Goal: Task Accomplishment & Management: Manage account settings

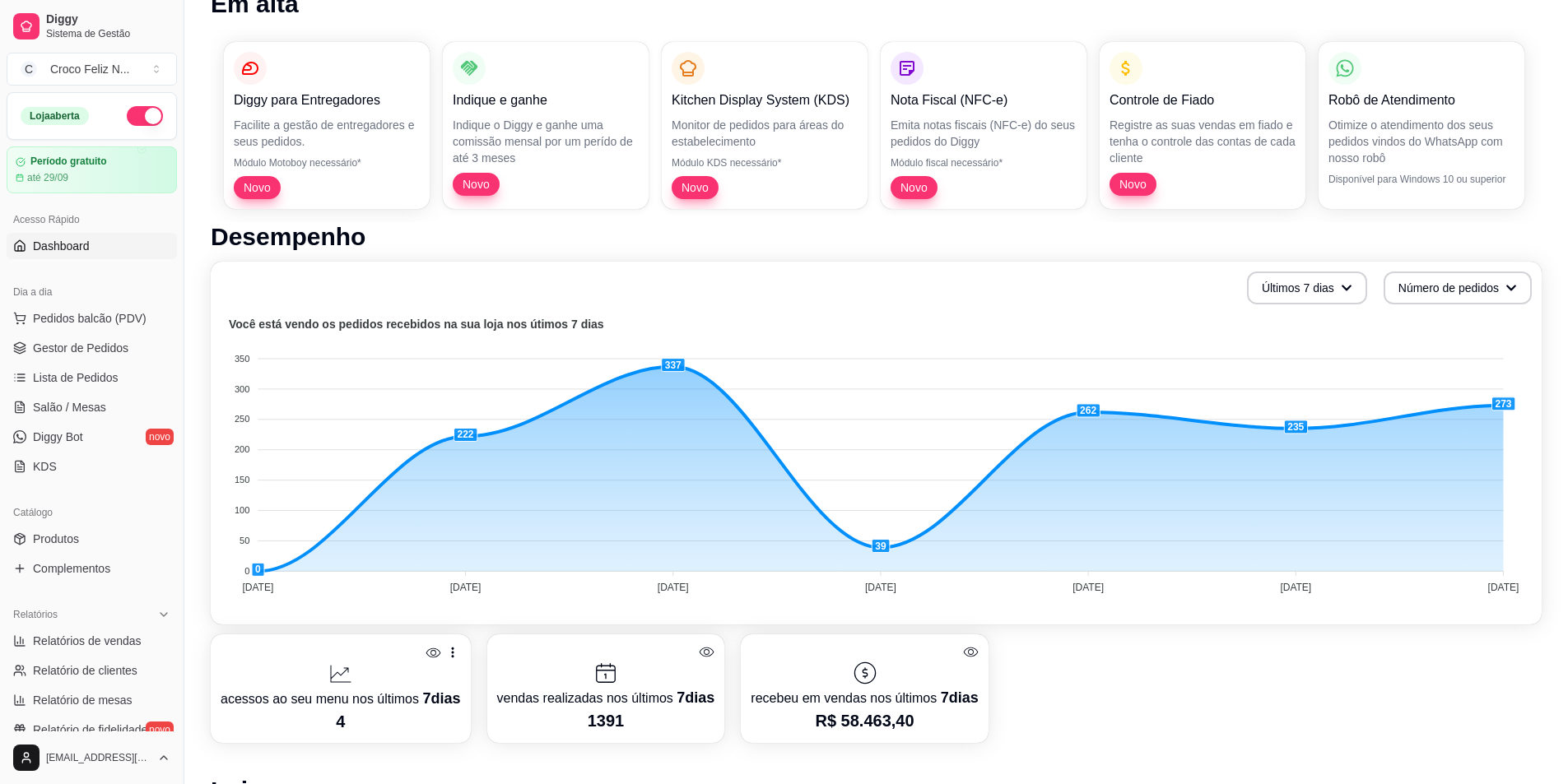
scroll to position [247, 0]
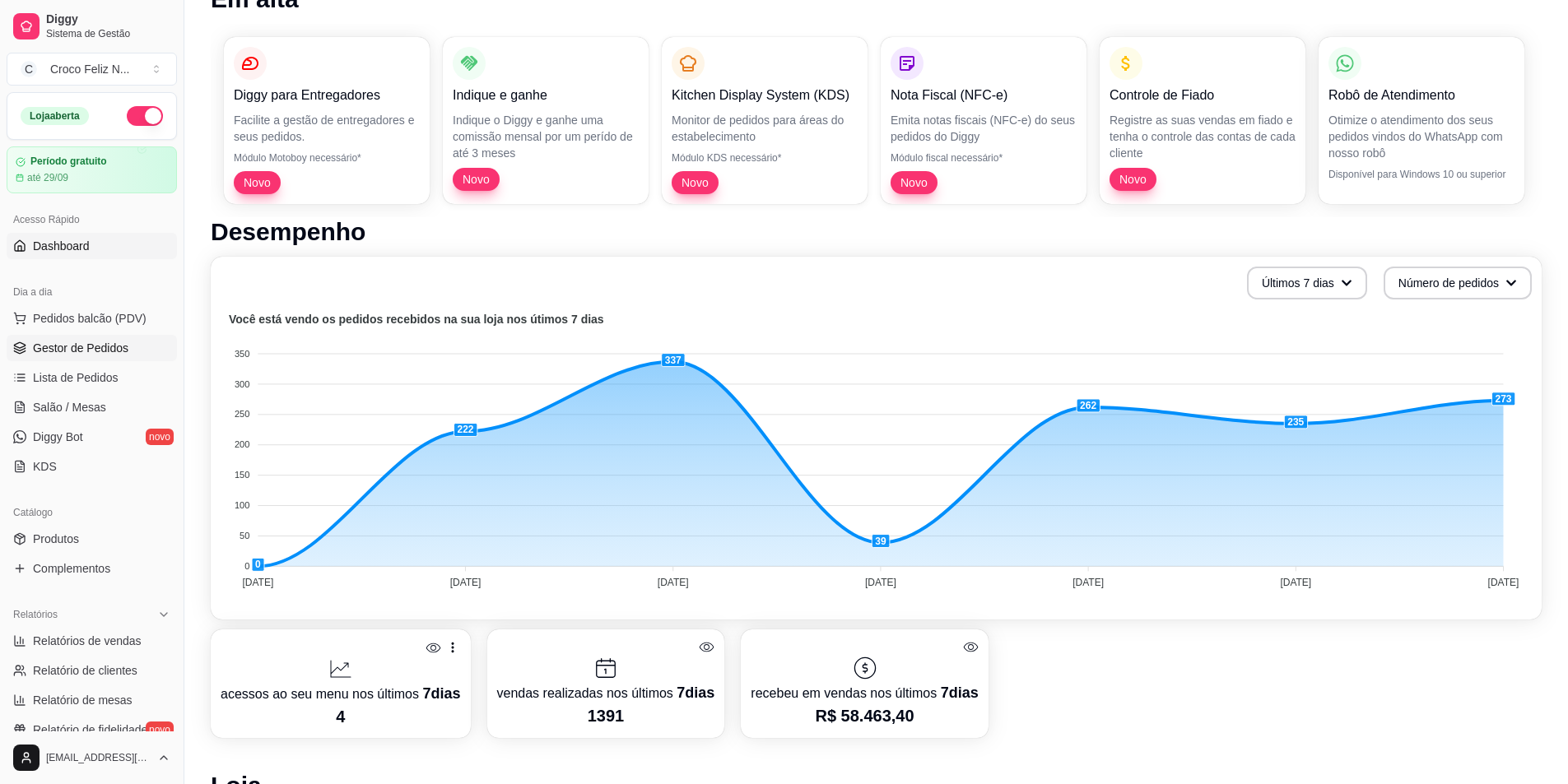
click at [109, 348] on span "Gestor de Pedidos" at bounding box center [80, 348] width 96 height 16
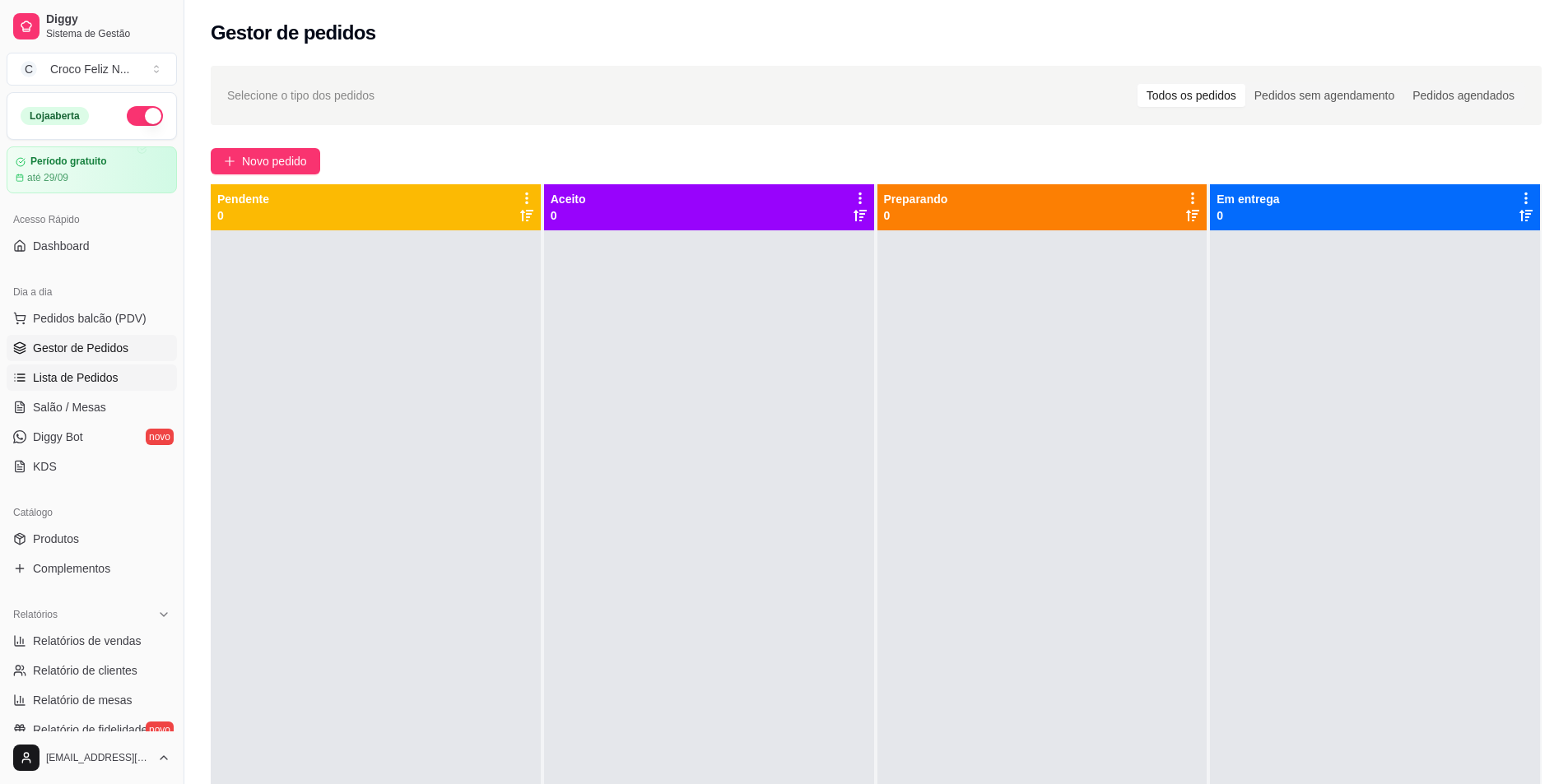
click at [105, 371] on span "Lista de Pedidos" at bounding box center [75, 377] width 86 height 16
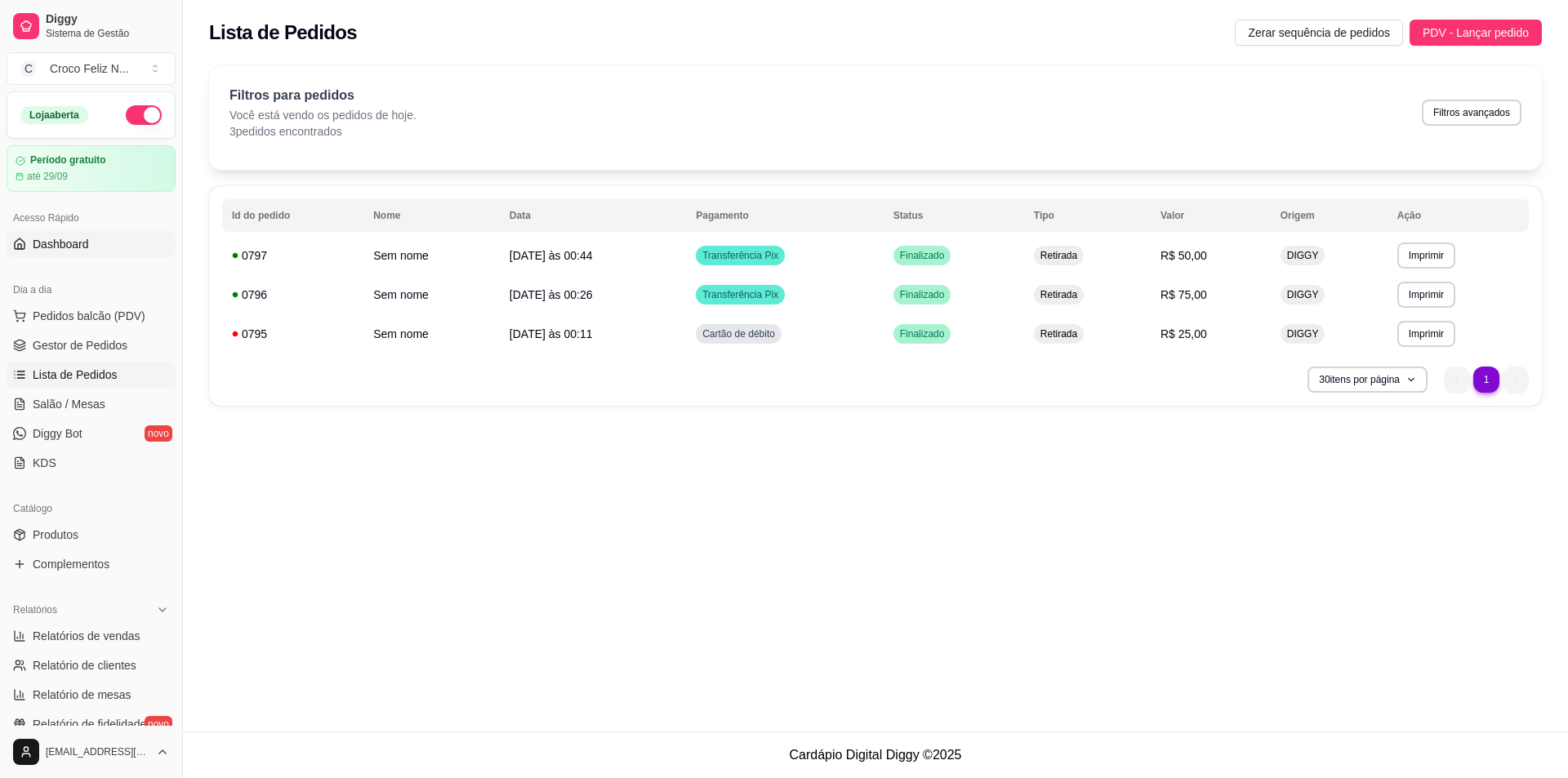
click at [100, 246] on link "Dashboard" at bounding box center [91, 244] width 169 height 26
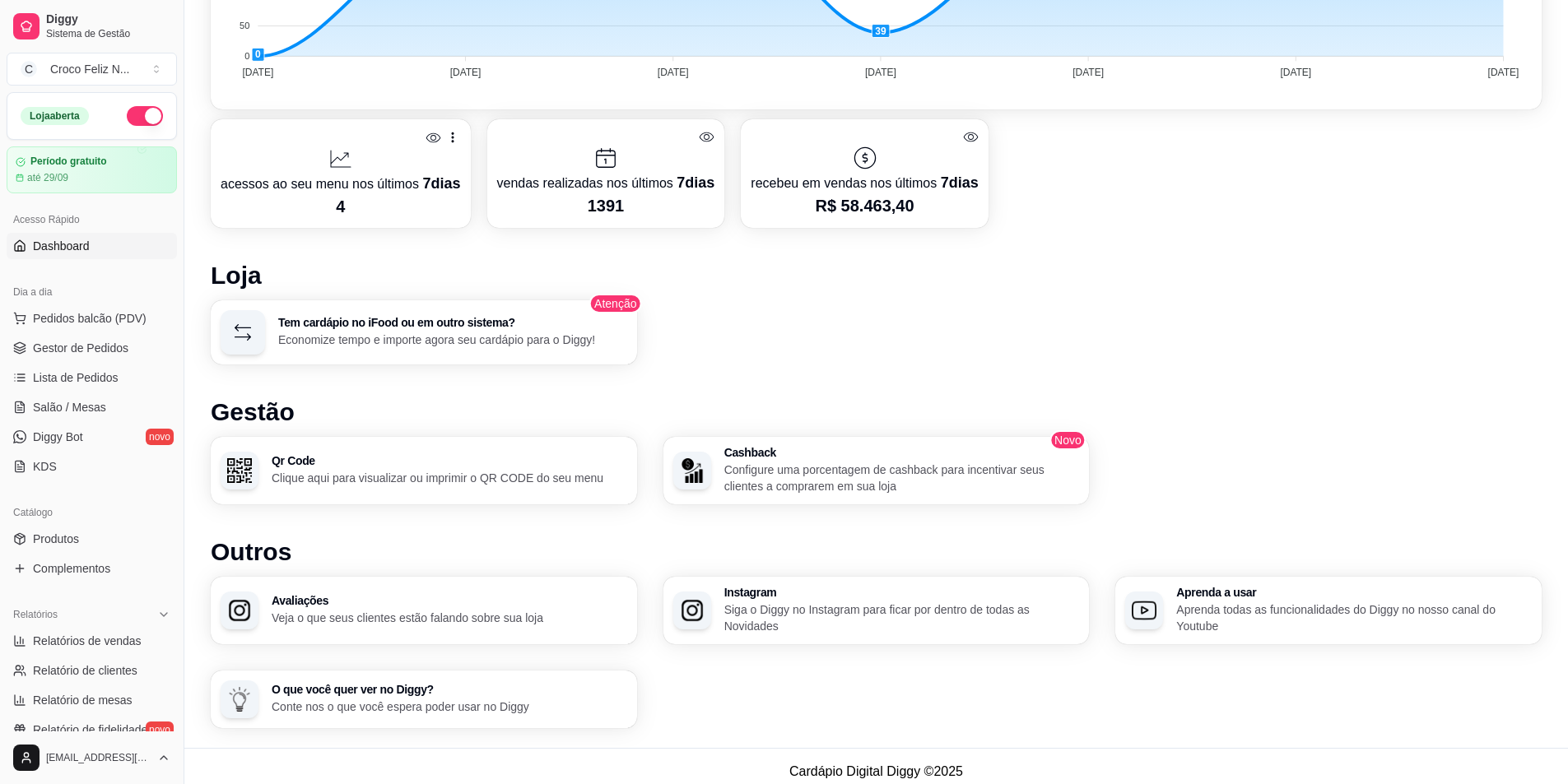
scroll to position [767, 0]
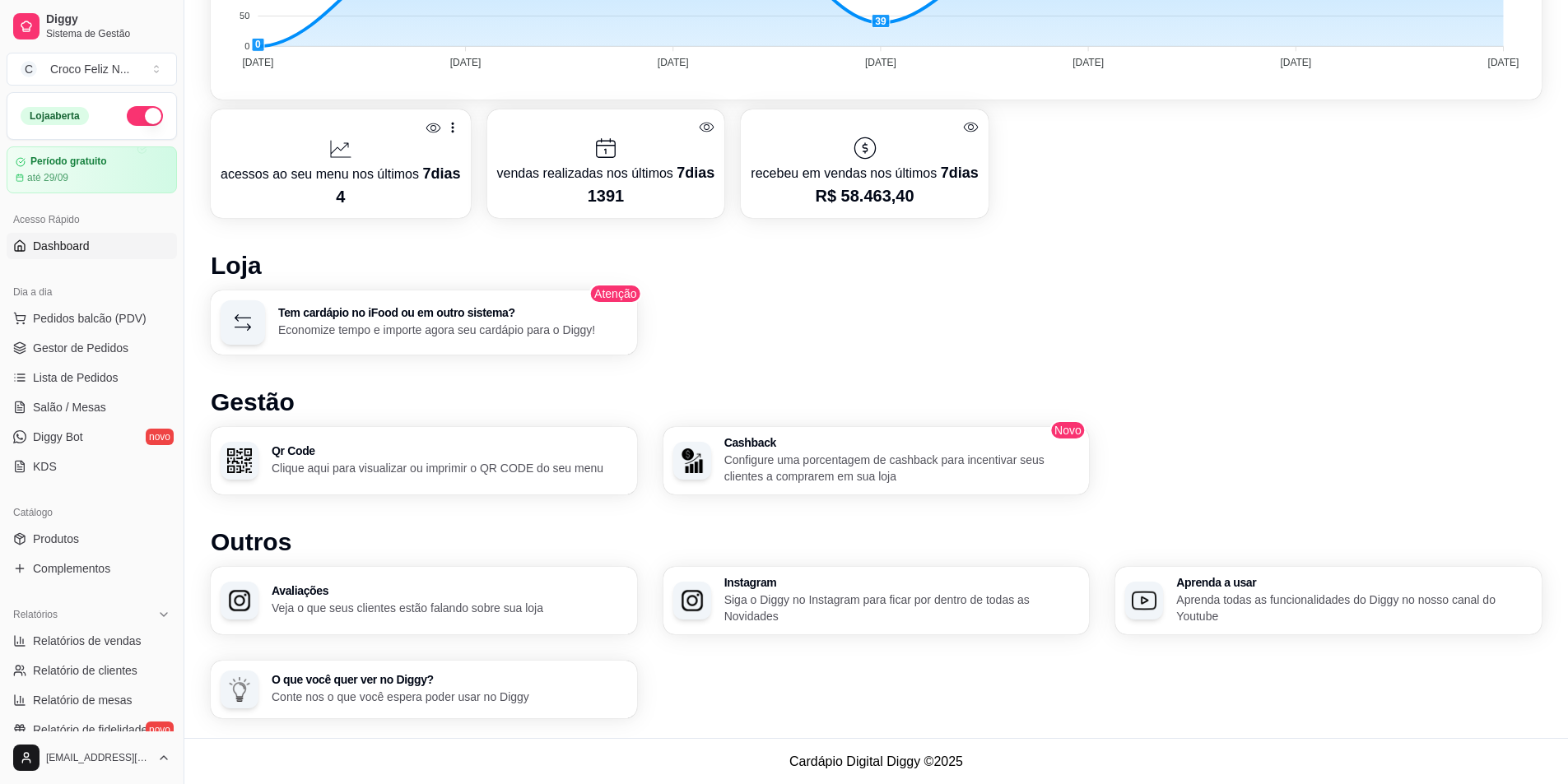
click at [963, 127] on icon at bounding box center [971, 127] width 16 height 16
click at [622, 173] on p "vendas realizadas nos últimos 7 [PERSON_NAME]" at bounding box center [606, 173] width 219 height 23
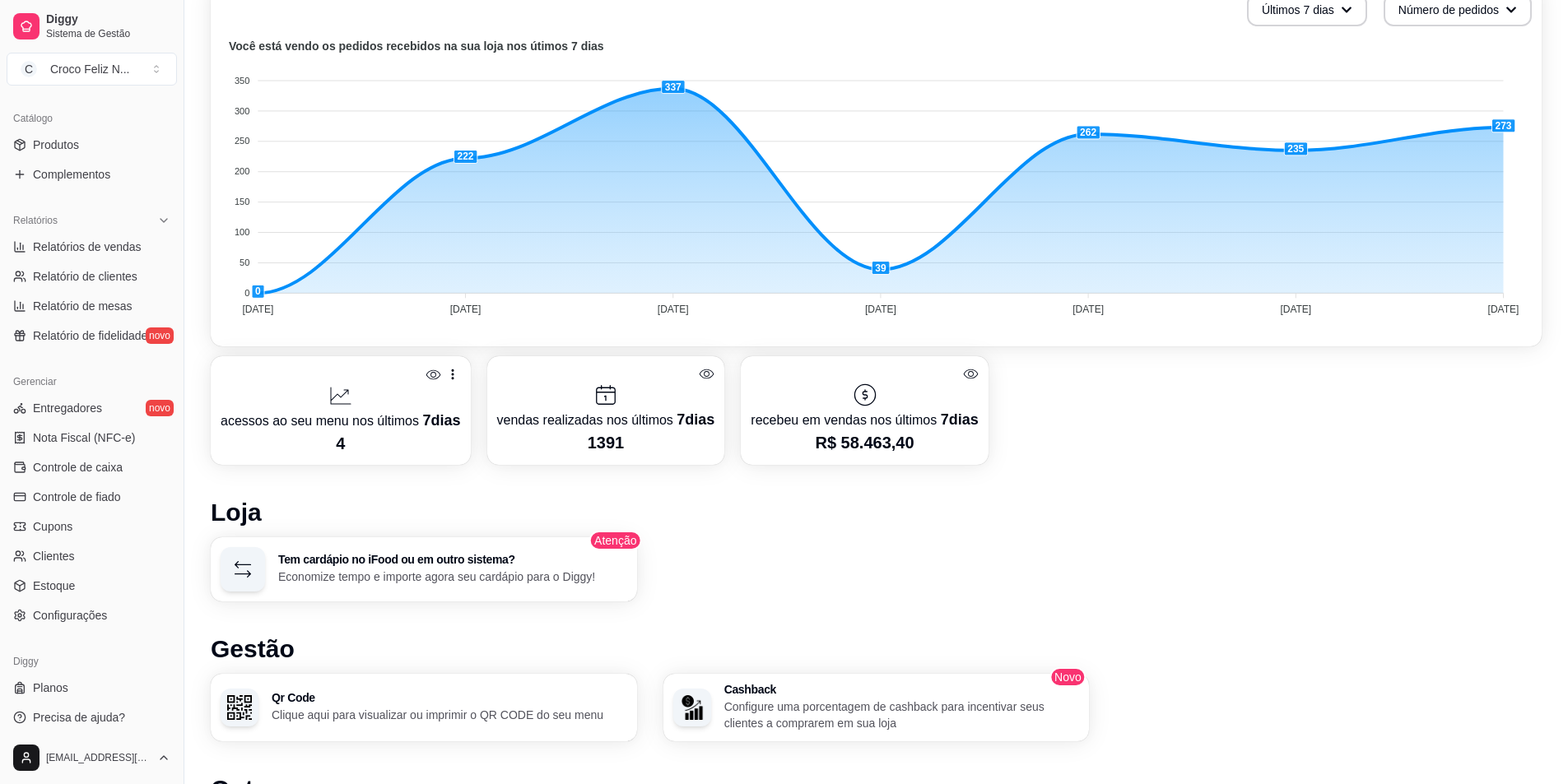
scroll to position [400, 0]
click at [103, 600] on link "Configurações" at bounding box center [92, 610] width 170 height 26
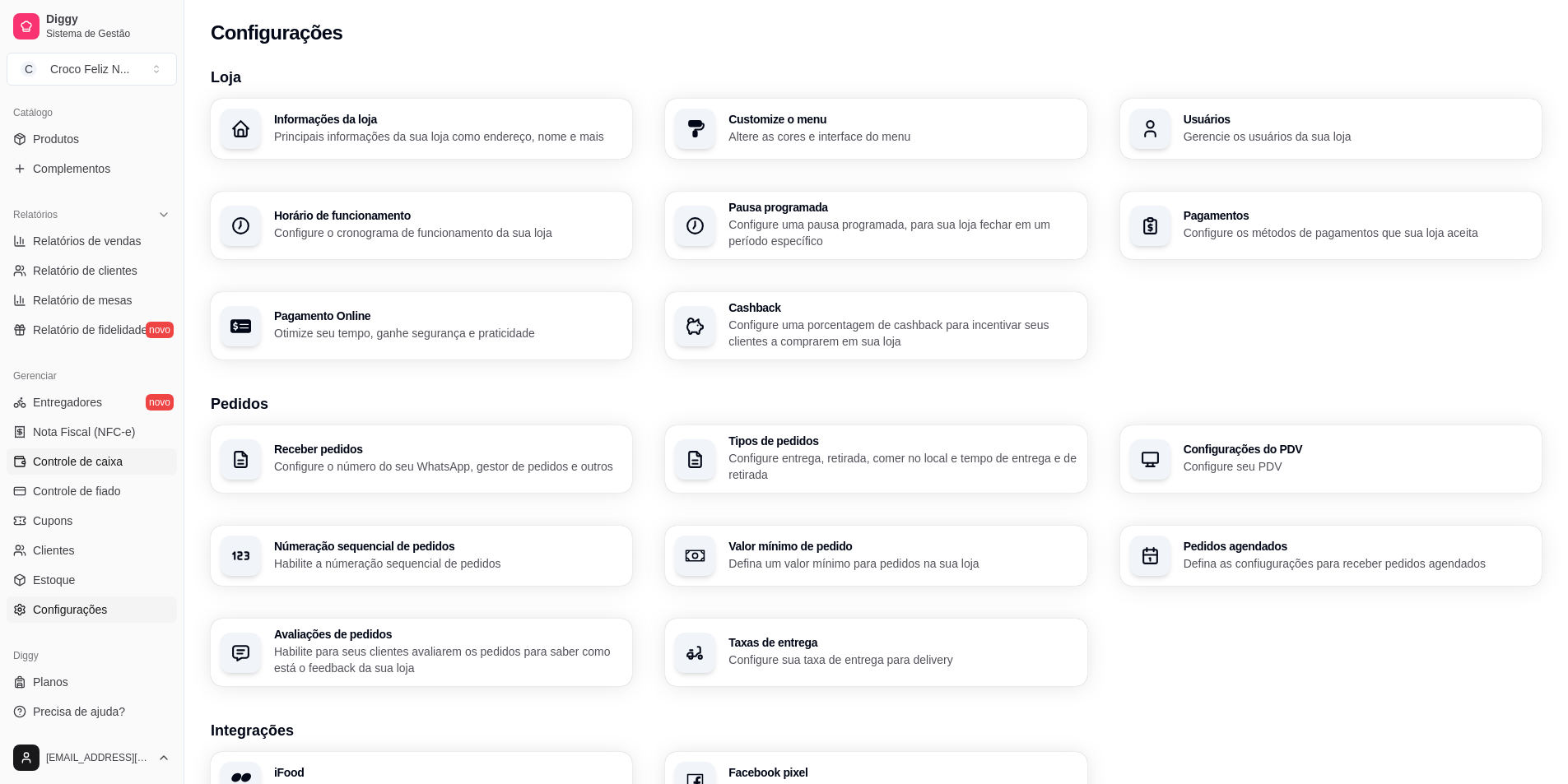
click at [134, 463] on link "Controle de caixa" at bounding box center [92, 461] width 170 height 26
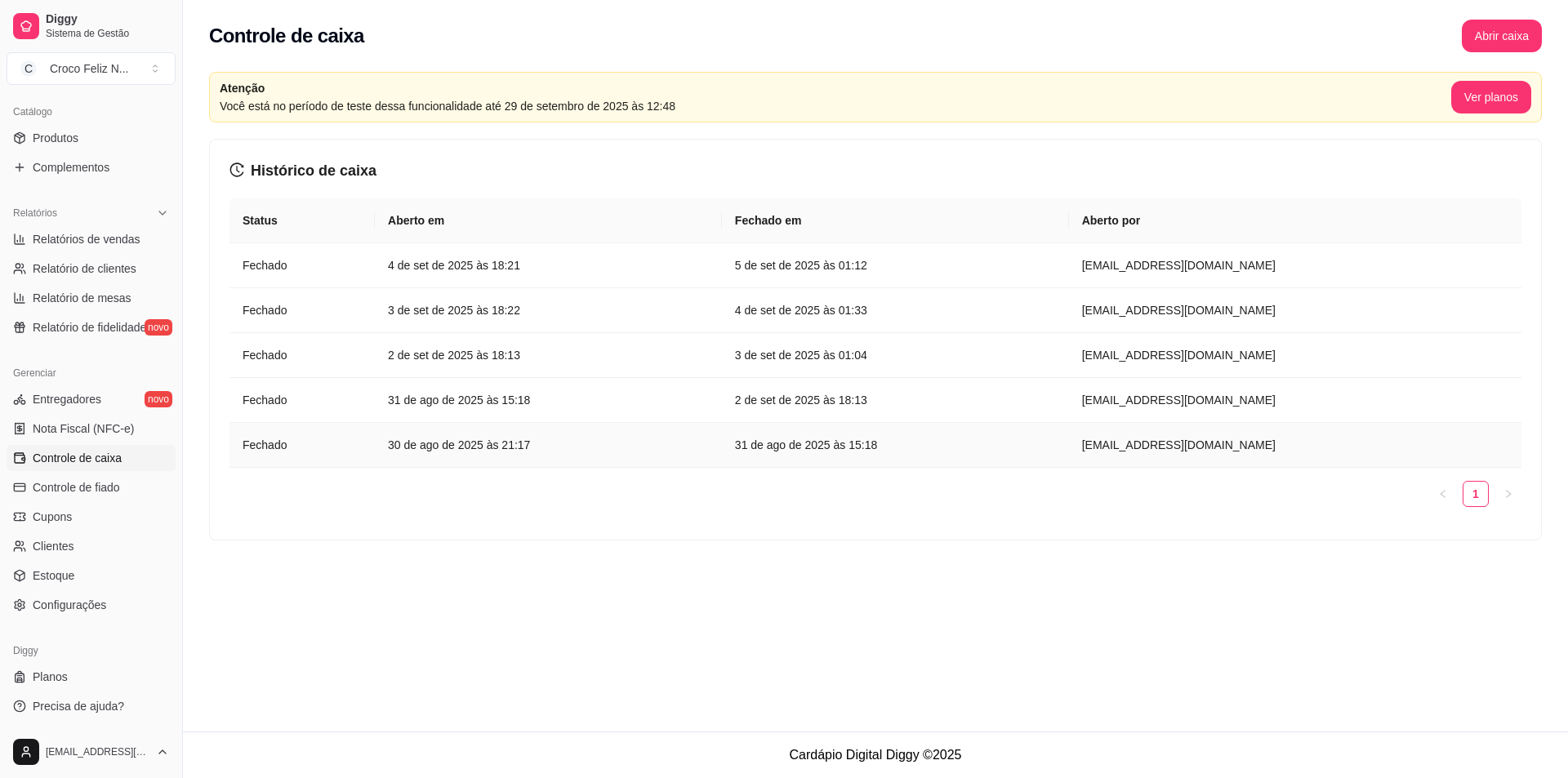
click at [536, 453] on article "30 de ago de 2025 às 21:17" at bounding box center [548, 445] width 321 height 18
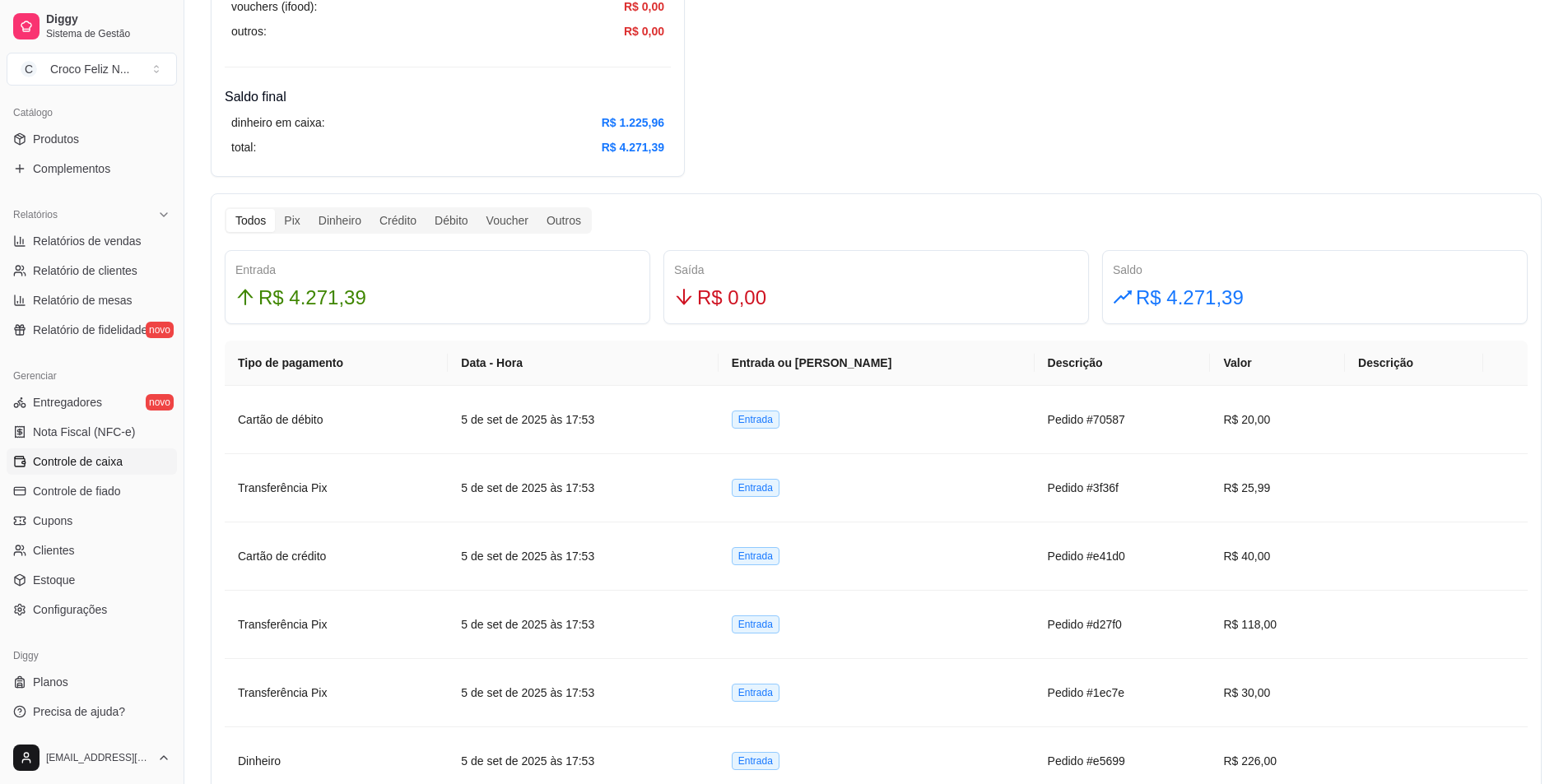
scroll to position [905, 0]
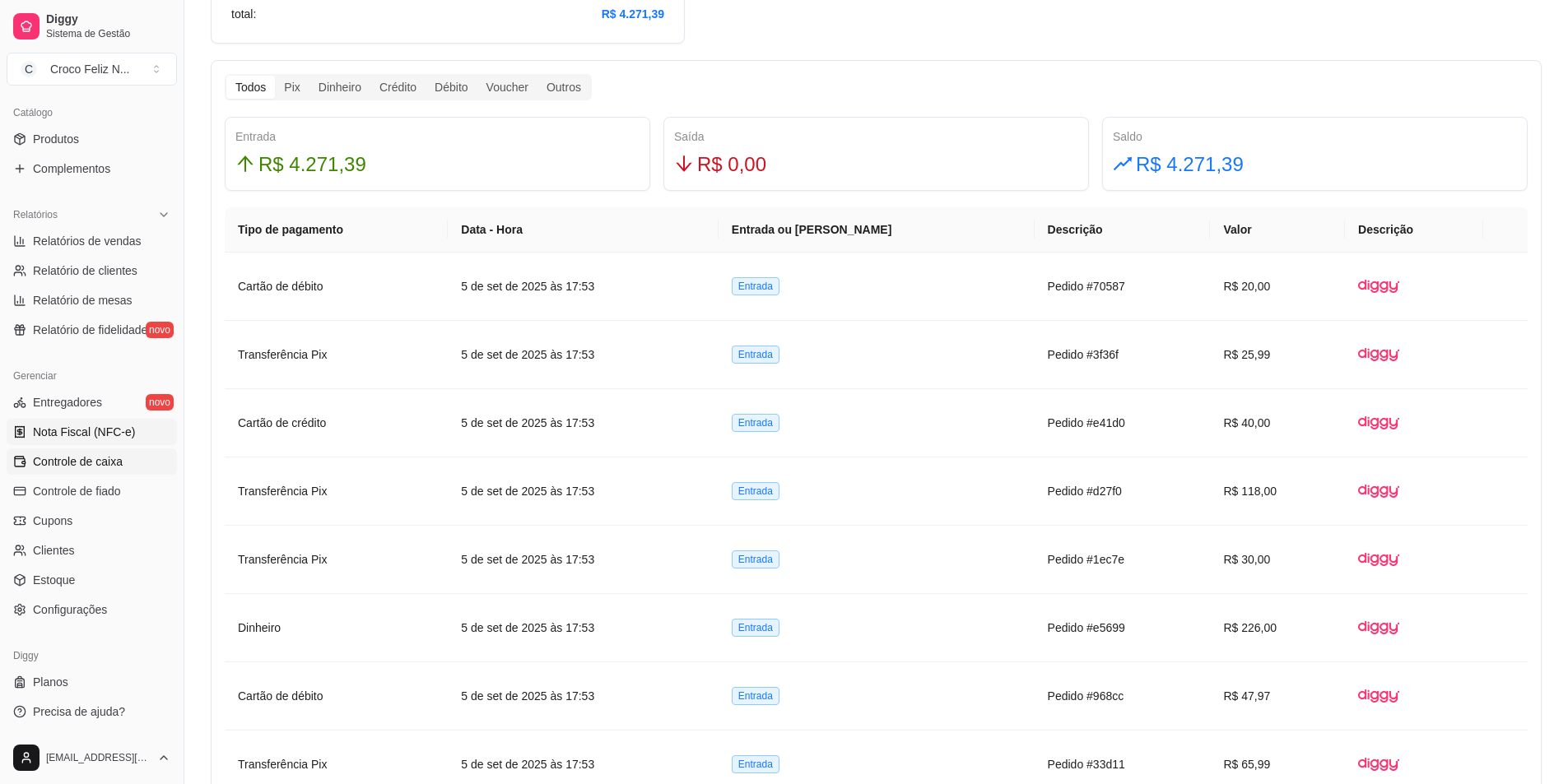
click at [96, 433] on span "Nota Fiscal (NFC-e)" at bounding box center [84, 432] width 102 height 16
